Goal: Transaction & Acquisition: Purchase product/service

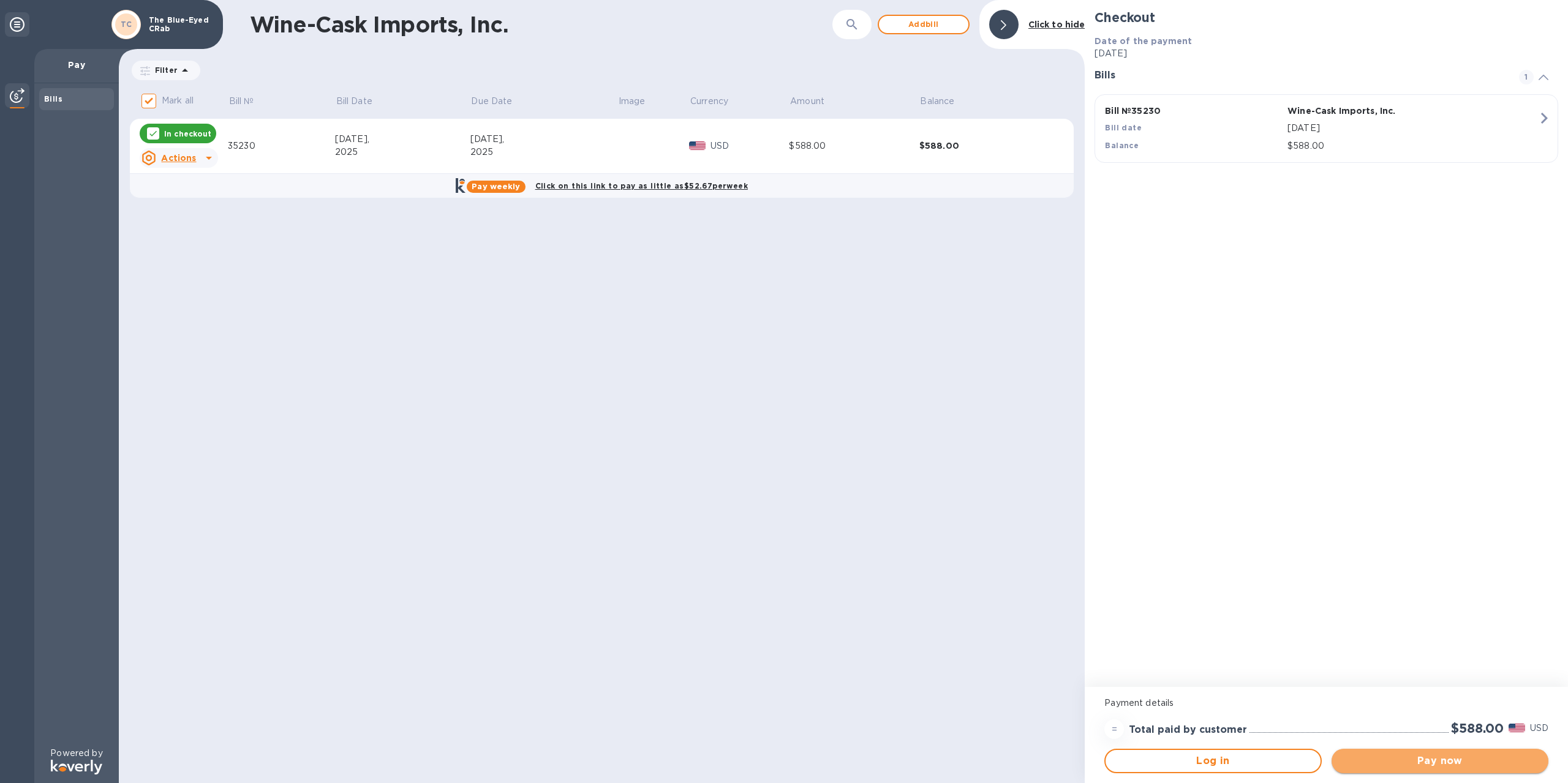
click at [1377, 765] on span "Pay now" at bounding box center [1440, 761] width 197 height 15
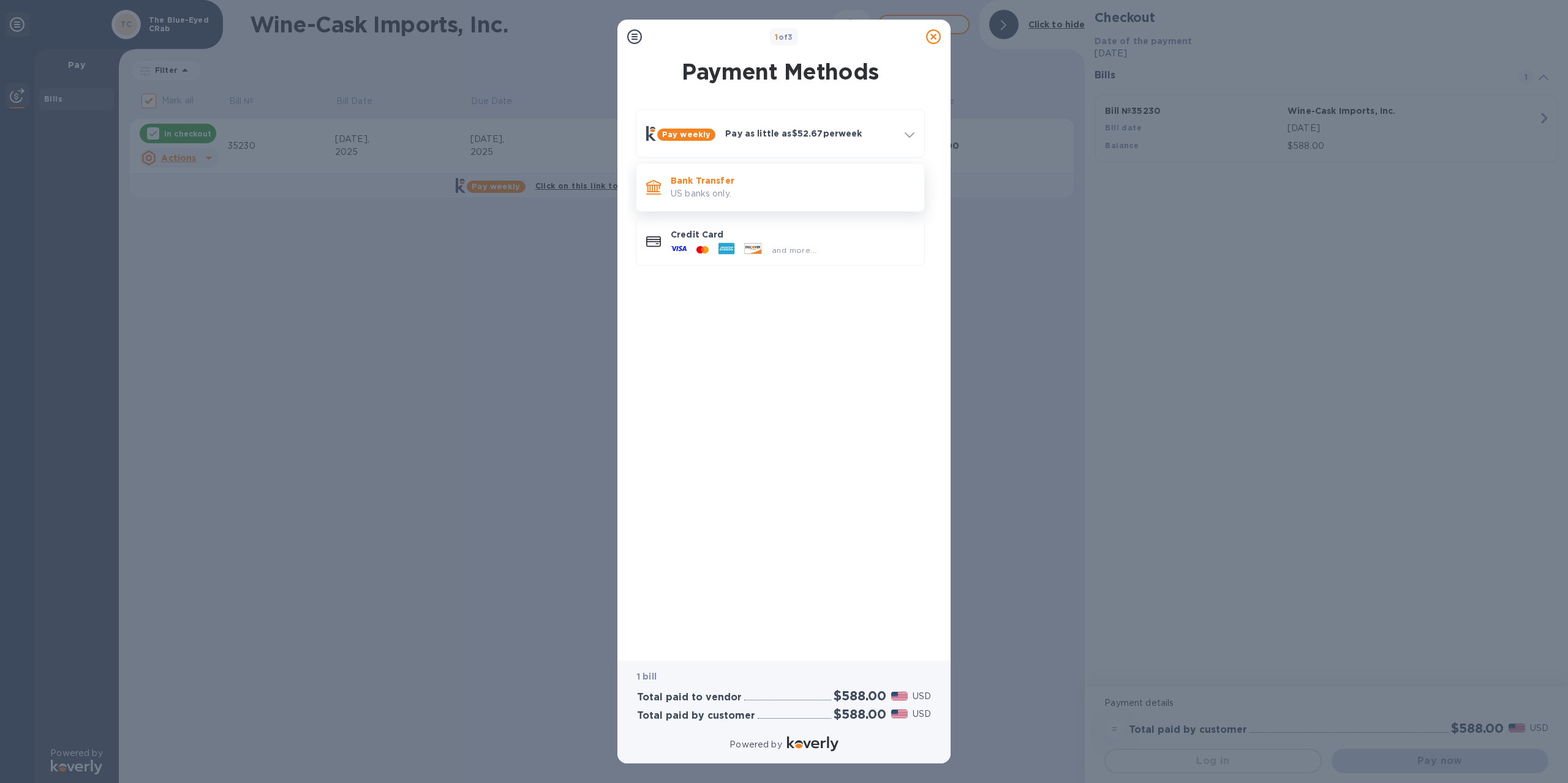
click at [721, 194] on p "US banks only." at bounding box center [792, 194] width 244 height 13
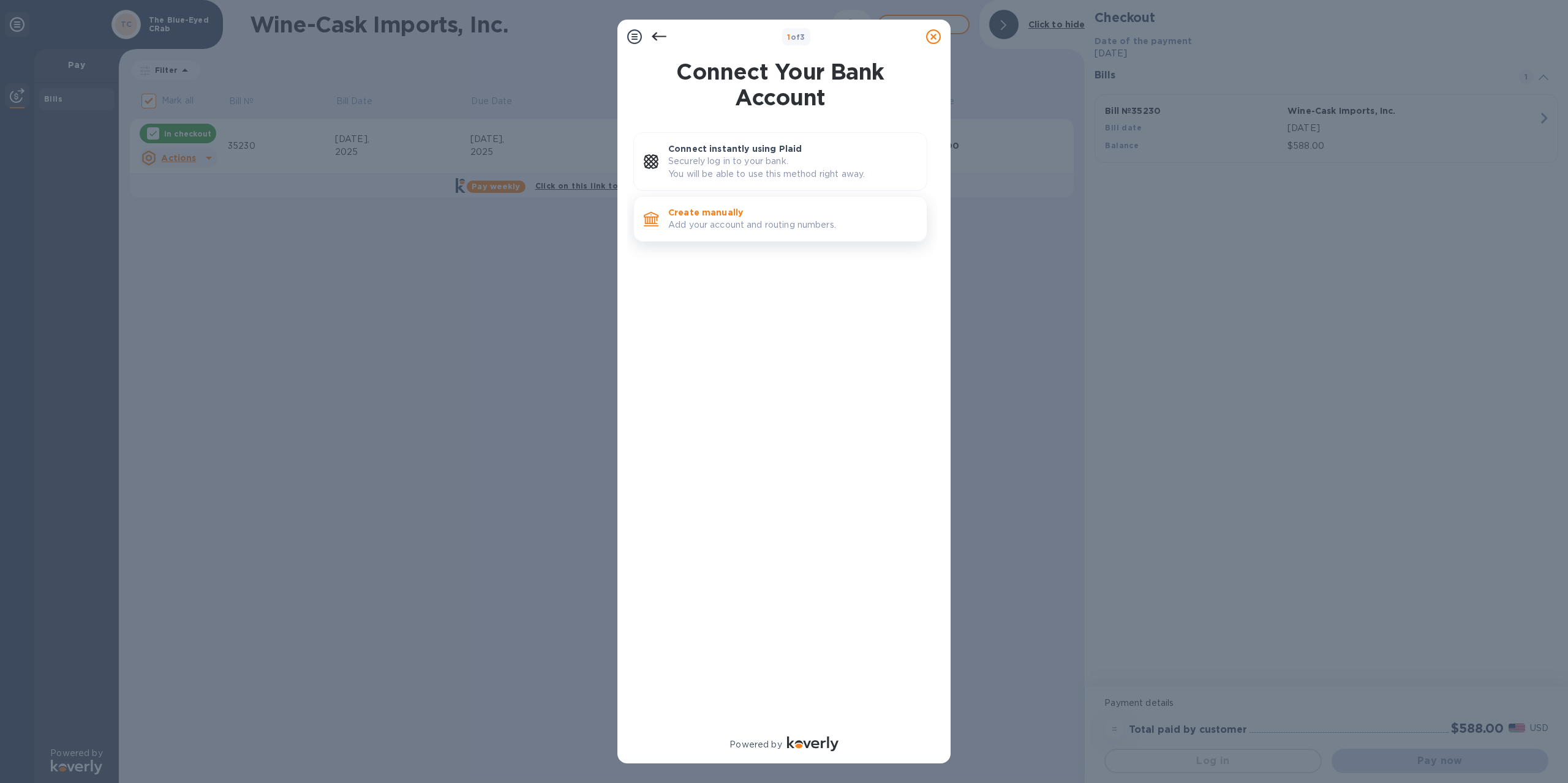
click at [743, 214] on p "Create manually" at bounding box center [793, 212] width 248 height 12
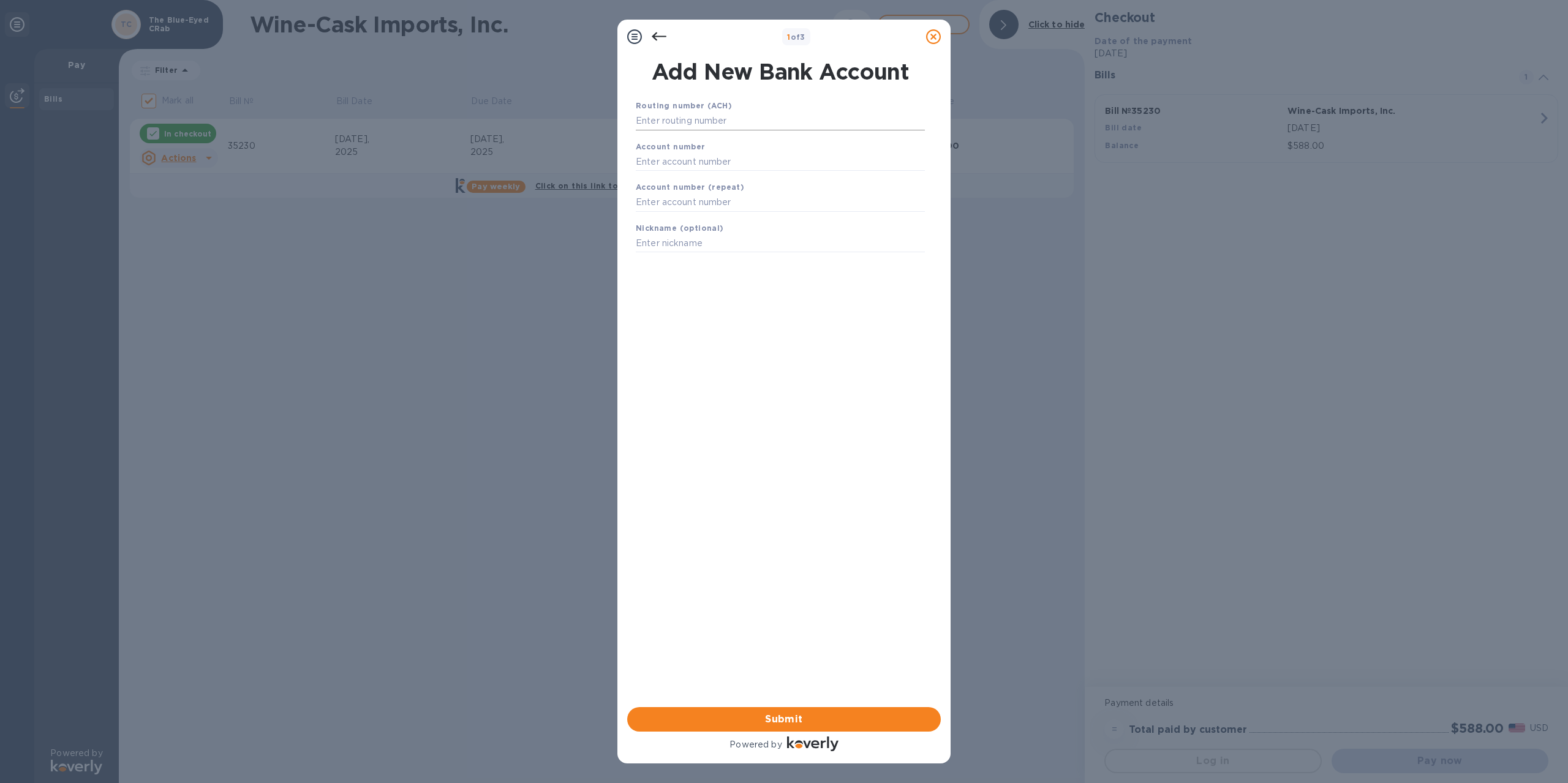
click at [700, 116] on input "text" at bounding box center [780, 121] width 289 height 18
type input "0"
click at [700, 116] on input "text" at bounding box center [780, 121] width 289 height 18
type input "011301798"
click at [724, 178] on input "text" at bounding box center [780, 177] width 289 height 18
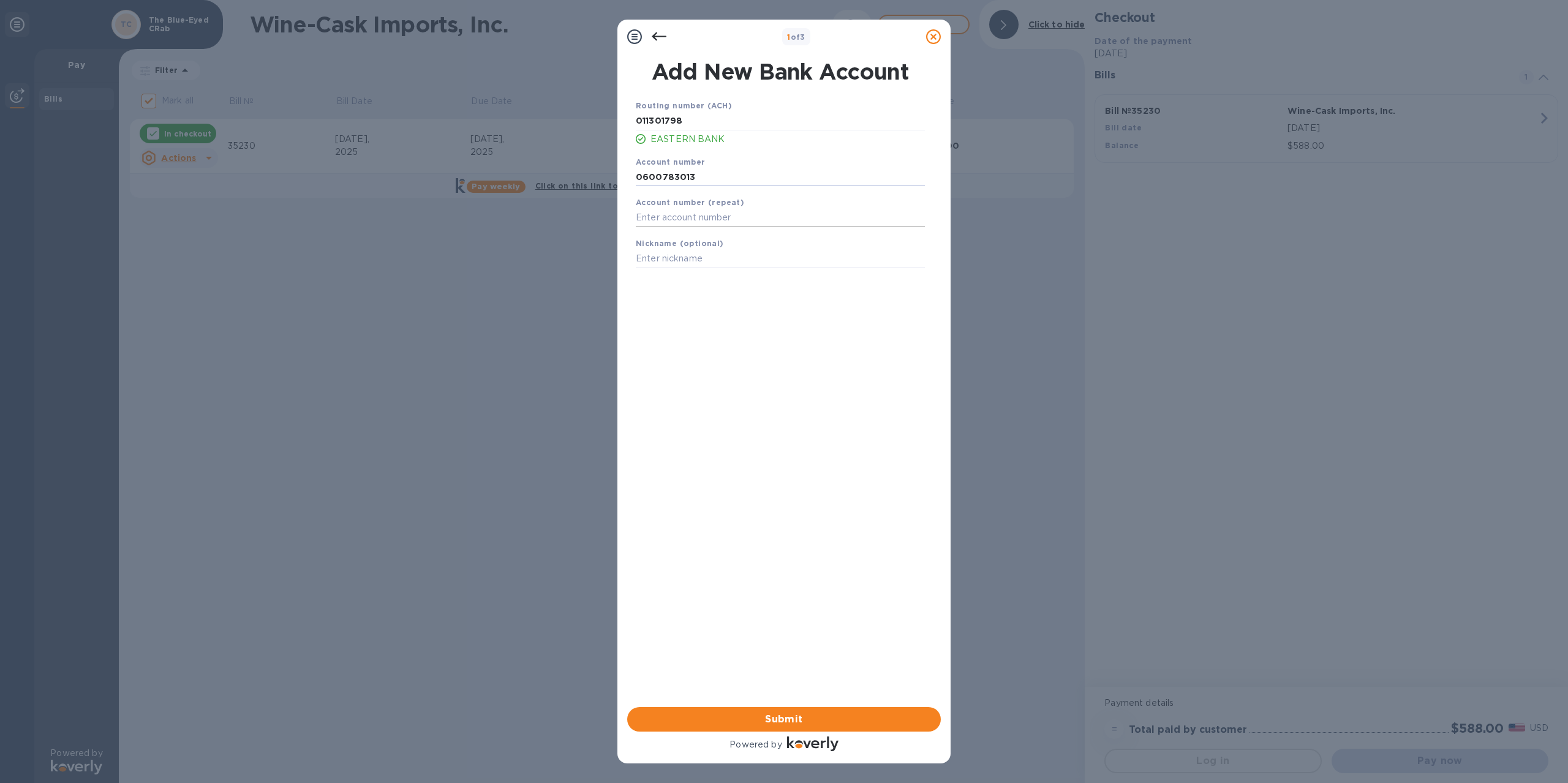
type input "0600783013"
click at [709, 220] on input "text" at bounding box center [780, 218] width 289 height 18
type input "0600783013"
click at [773, 720] on span "Submit" at bounding box center [784, 719] width 294 height 15
